Goal: Information Seeking & Learning: Learn about a topic

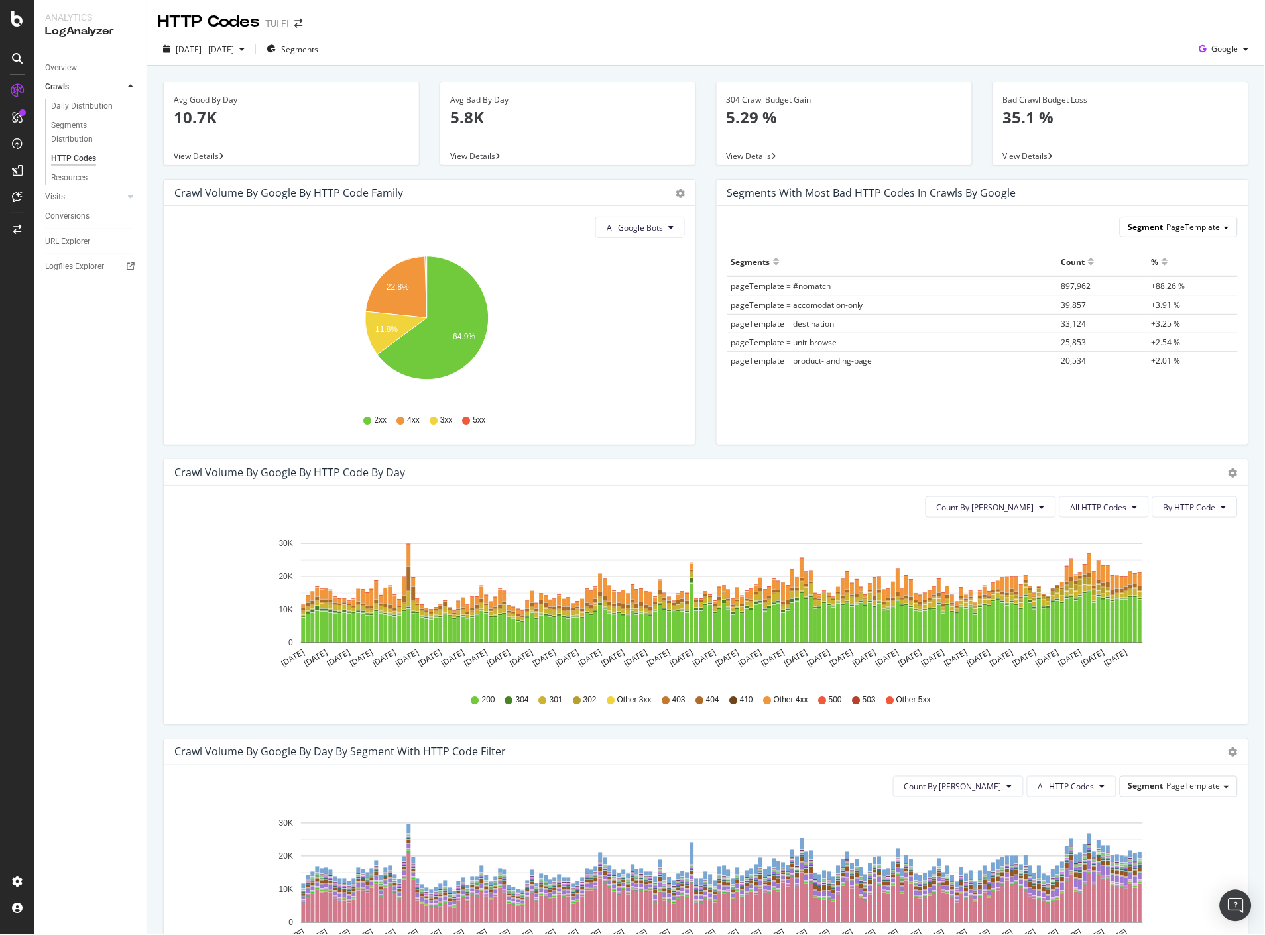
click at [1224, 228] on div "Segment PageTemplate" at bounding box center [1178, 226] width 117 height 19
click at [1082, 209] on div "Segment PageTemplate PageTemplate Pagetype Codebase Dashboard Meganav Robots_tx…" at bounding box center [983, 325] width 532 height 239
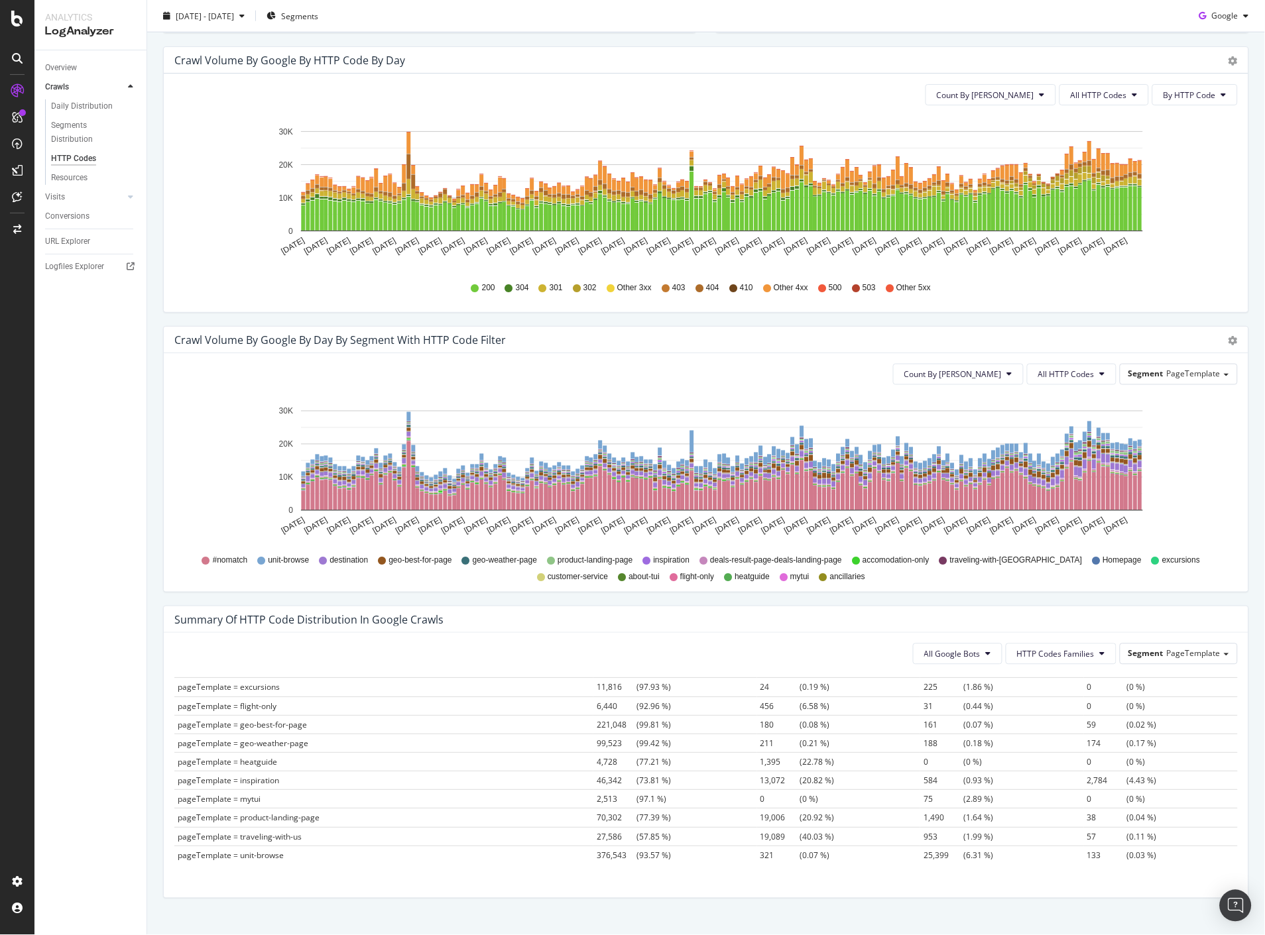
scroll to position [435, 0]
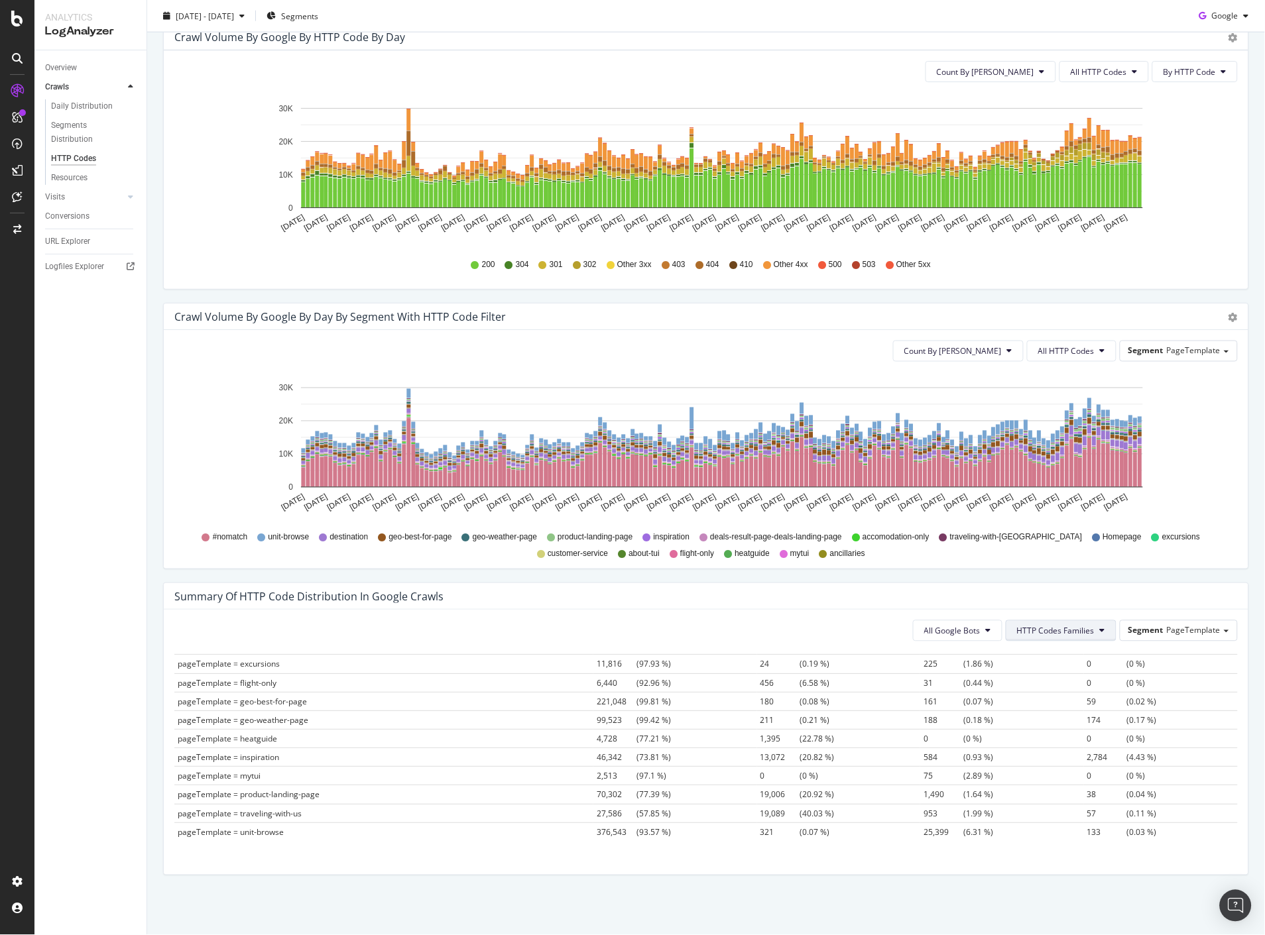
click at [1062, 634] on span "HTTP Codes Families" at bounding box center [1056, 631] width 78 height 11
click at [1051, 698] on div "3xx Family" at bounding box center [1048, 706] width 99 height 19
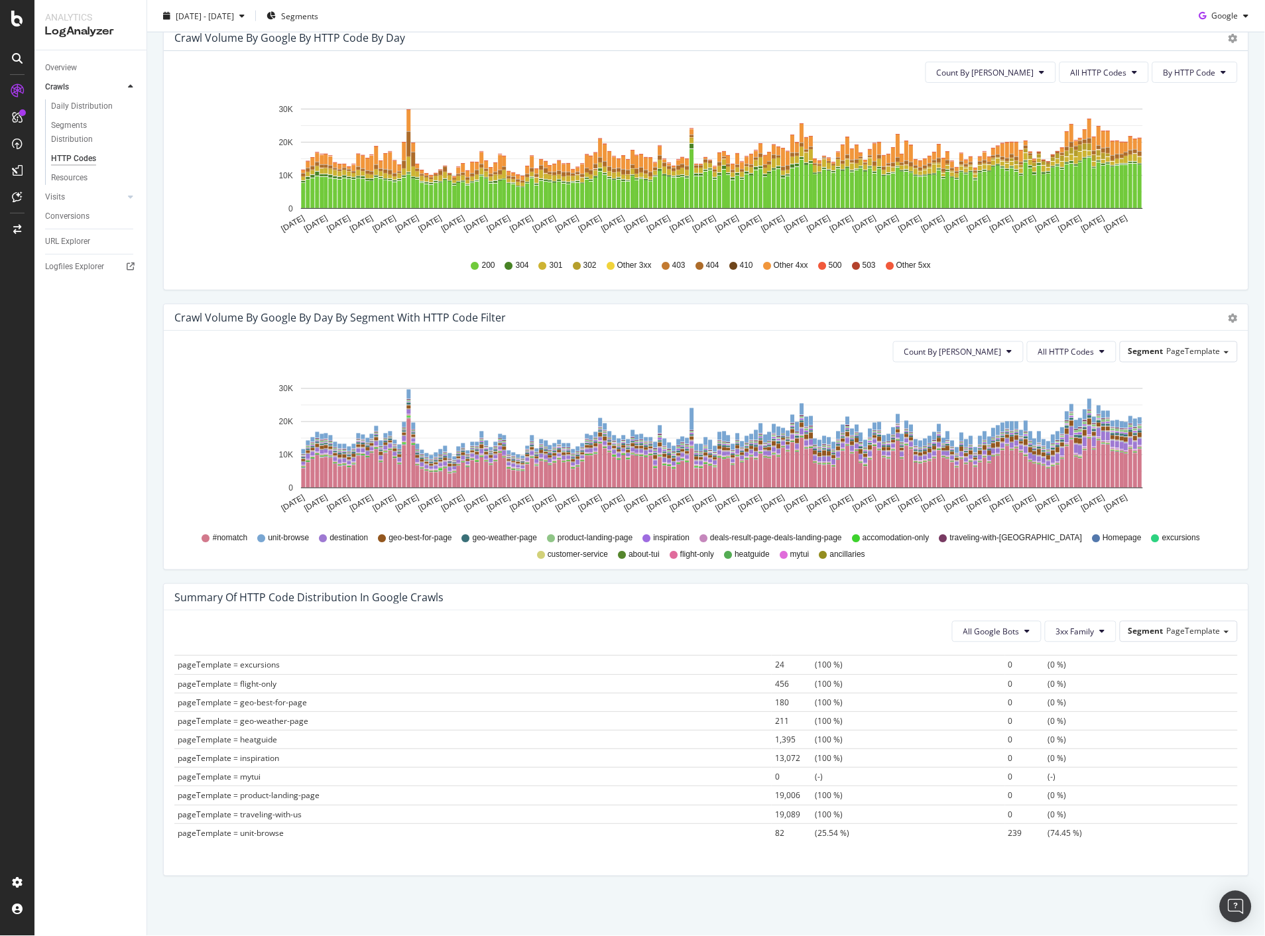
scroll to position [435, 0]
